Goal: Information Seeking & Learning: Learn about a topic

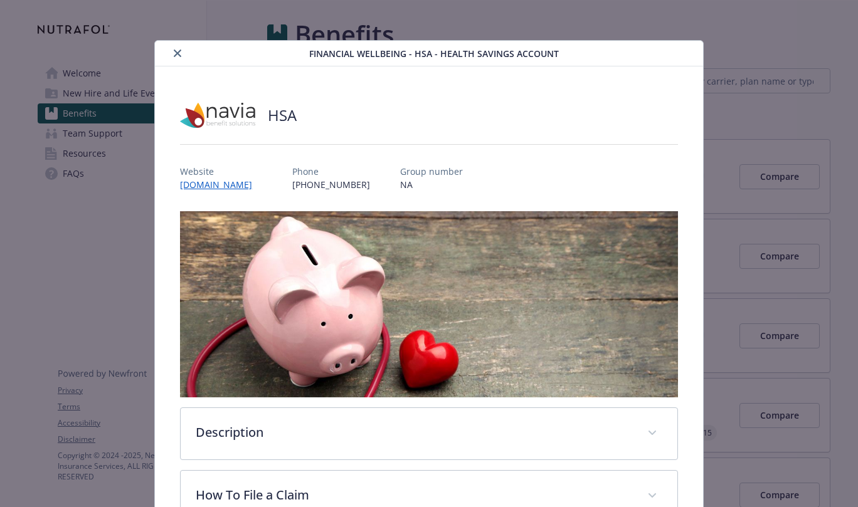
click at [177, 50] on icon "close" at bounding box center [178, 54] width 8 height 8
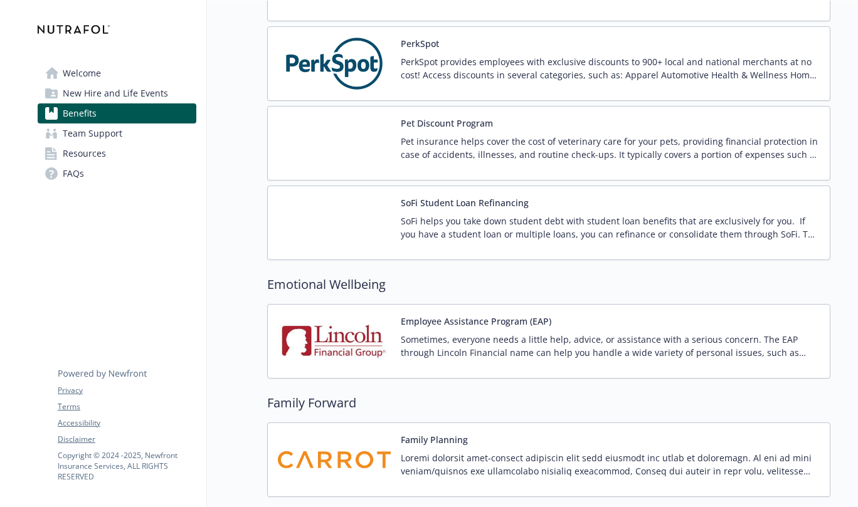
scroll to position [2414, 0]
